Goal: Information Seeking & Learning: Learn about a topic

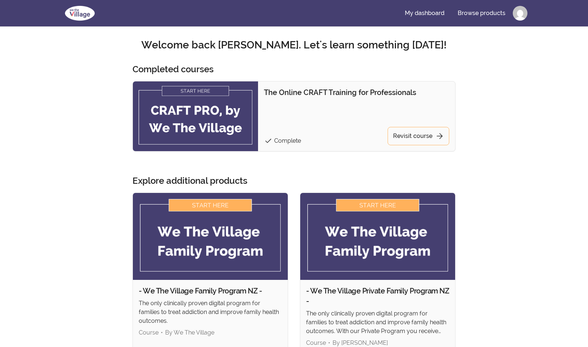
click at [210, 89] on img at bounding box center [195, 116] width 125 height 70
click at [416, 135] on link "Revisit course arrow_forward" at bounding box center [418, 136] width 62 height 18
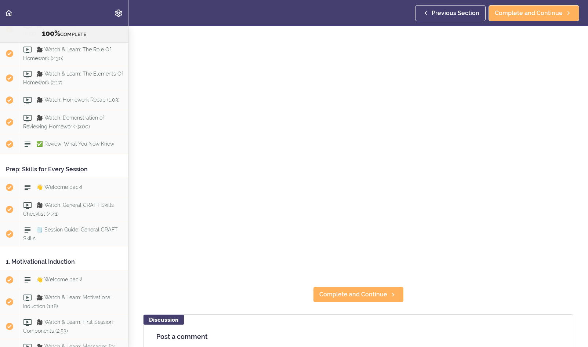
scroll to position [605, 0]
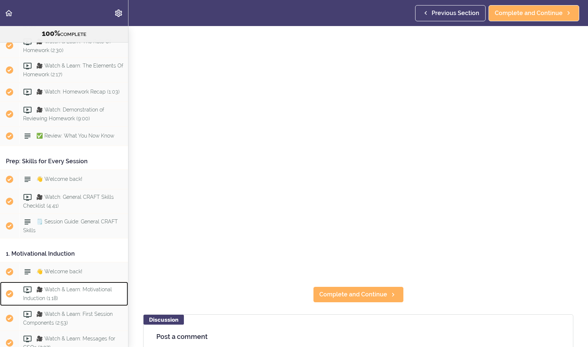
click at [88, 287] on span "🎥 Watch & Learn: Motivational Induction (1:18)" at bounding box center [67, 294] width 89 height 14
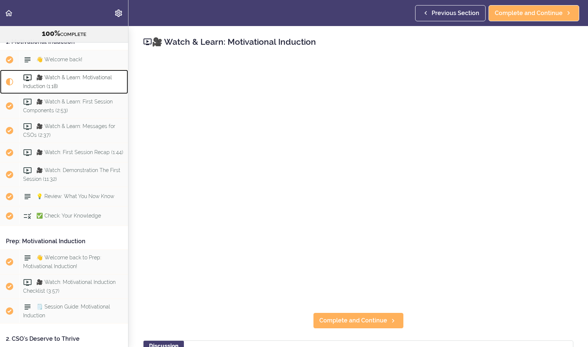
scroll to position [827, 0]
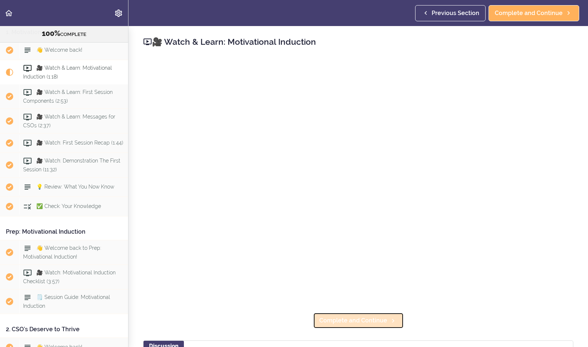
click at [362, 320] on span "Complete and Continue" at bounding box center [353, 320] width 68 height 9
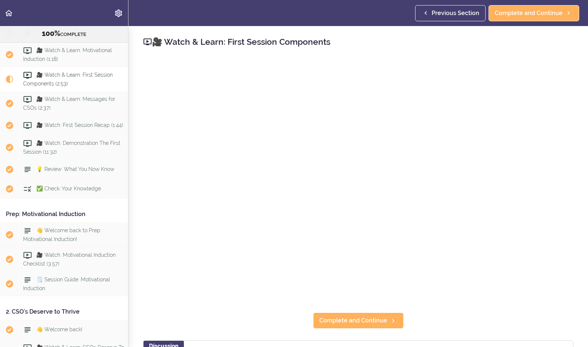
scroll to position [852, 0]
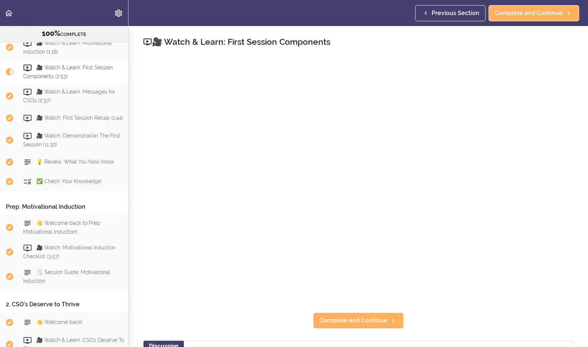
click at [225, 322] on div "🎥 Watch & Learn: First Session Components Complete and Continue Discussion Post…" at bounding box center [357, 186] width 459 height 321
click at [341, 323] on span "Complete and Continue" at bounding box center [353, 320] width 68 height 9
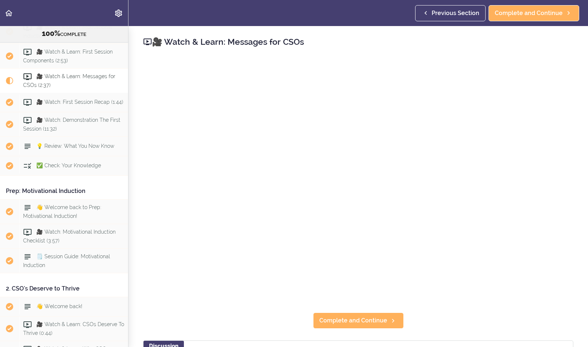
scroll to position [877, 0]
